Goal: Task Accomplishment & Management: Manage account settings

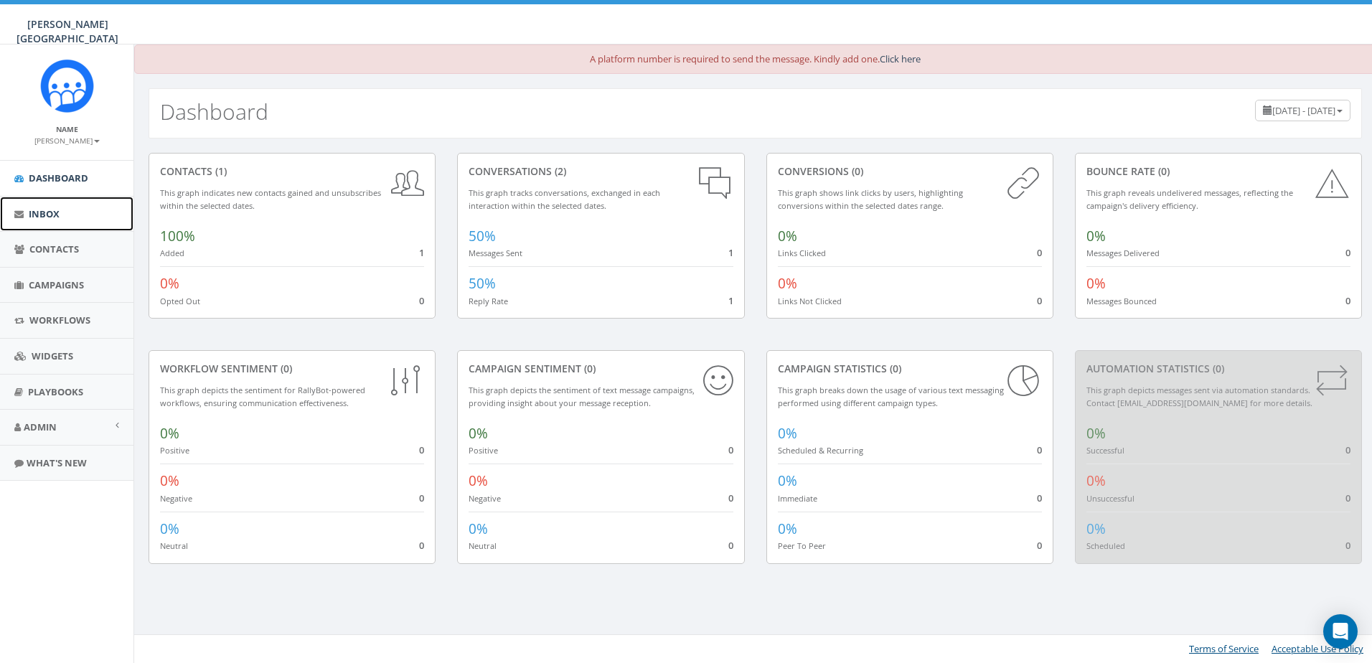
click at [50, 220] on span "Inbox" at bounding box center [44, 213] width 31 height 13
